Goal: Navigation & Orientation: Find specific page/section

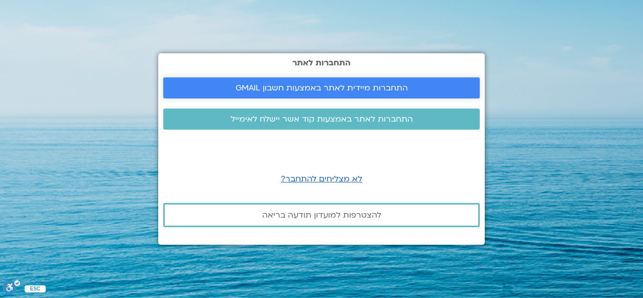
click at [371, 90] on span "התחברות מיידית לאתר באמצעות חשבון GMAIL" at bounding box center [322, 87] width 172 height 9
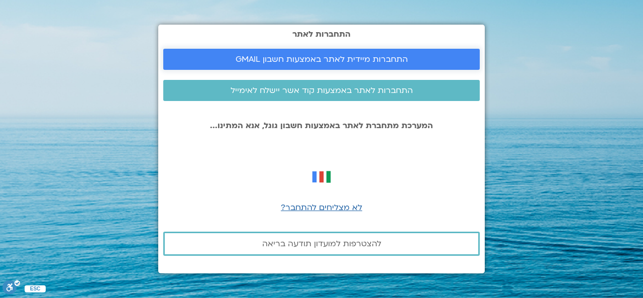
click at [366, 64] on span "התחברות מיידית לאתר באמצעות חשבון GMAIL" at bounding box center [322, 59] width 172 height 9
click at [207, 176] on div at bounding box center [321, 177] width 316 height 28
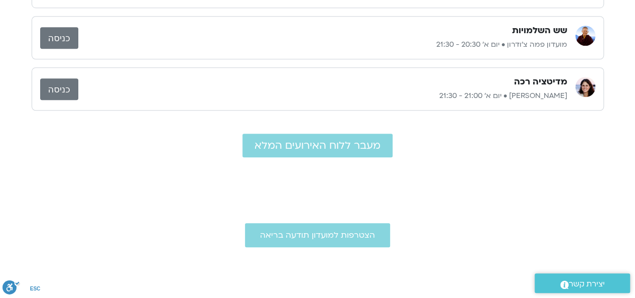
scroll to position [402, 0]
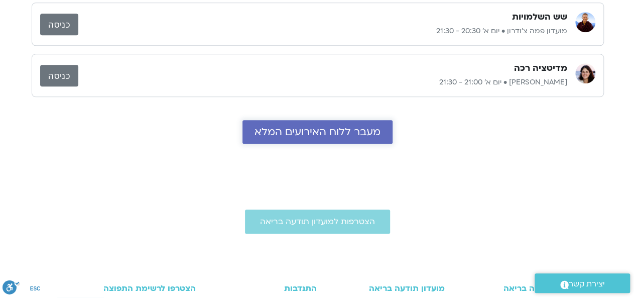
click at [256, 128] on span "מעבר ללוח האירועים המלא" at bounding box center [318, 132] width 126 height 12
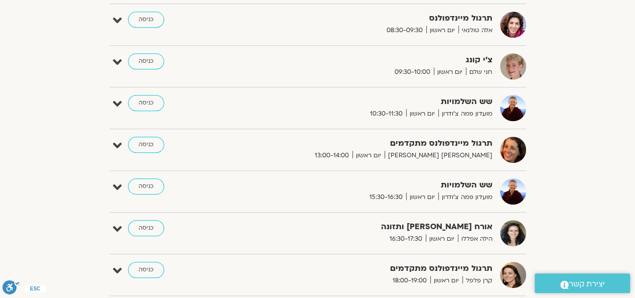
scroll to position [340, 0]
